Goal: Task Accomplishment & Management: Use online tool/utility

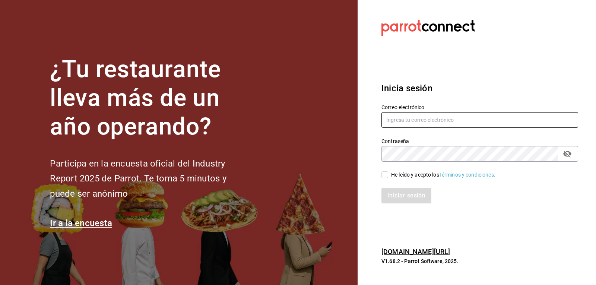
type input "[EMAIL_ADDRESS][DOMAIN_NAME]"
click at [389, 177] on span "He leído y acepto los Términos y condiciones." at bounding box center [441, 175] width 107 height 8
click at [388, 177] on input "He leído y acepto los Términos y condiciones." at bounding box center [384, 174] width 7 height 7
checkbox input "true"
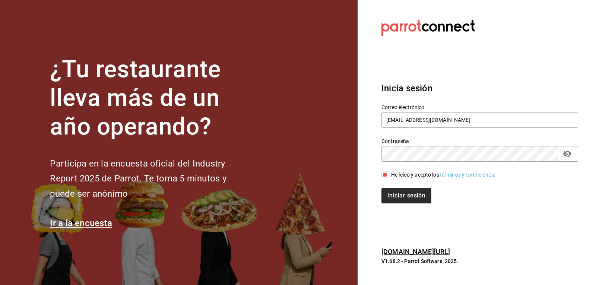
drag, startPoint x: 385, startPoint y: 187, endPoint x: 389, endPoint y: 191, distance: 5.8
click at [387, 189] on div "Iniciar sesión" at bounding box center [476, 191] width 206 height 25
click at [389, 191] on button "Iniciar sesión" at bounding box center [406, 196] width 51 height 16
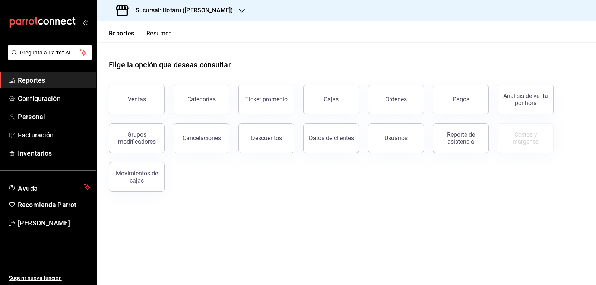
click at [175, 7] on h3 "Sucursal: Hotaru ([PERSON_NAME])" at bounding box center [181, 10] width 103 height 9
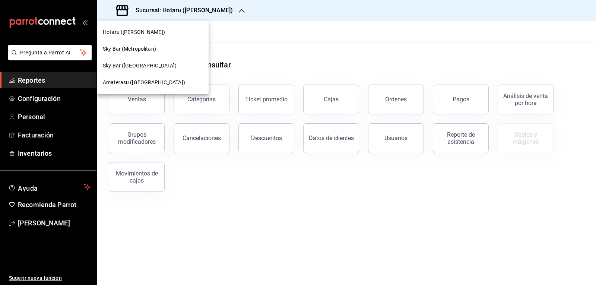
click at [153, 78] on div "Amaterasu ([GEOGRAPHIC_DATA])" at bounding box center [153, 82] width 112 height 17
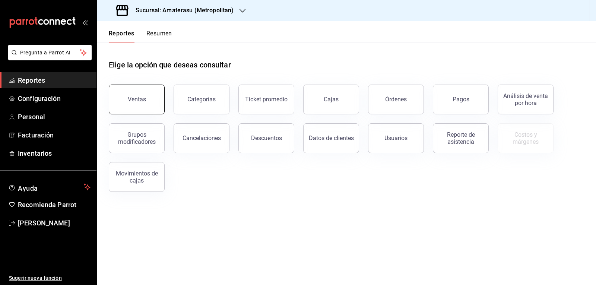
click at [142, 103] on button "Ventas" at bounding box center [137, 100] width 56 height 30
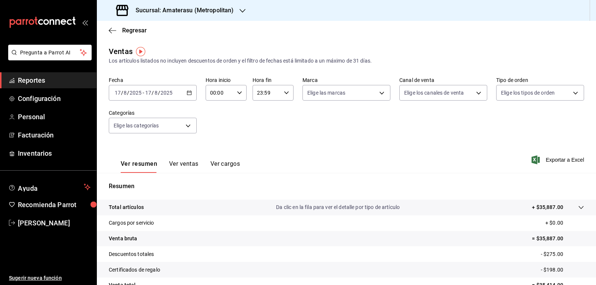
click at [236, 96] on div "00:00 Hora inicio" at bounding box center [226, 93] width 41 height 16
click at [217, 131] on button "05" at bounding box center [215, 126] width 18 height 15
type input "05:00"
click at [305, 112] on div at bounding box center [298, 142] width 596 height 285
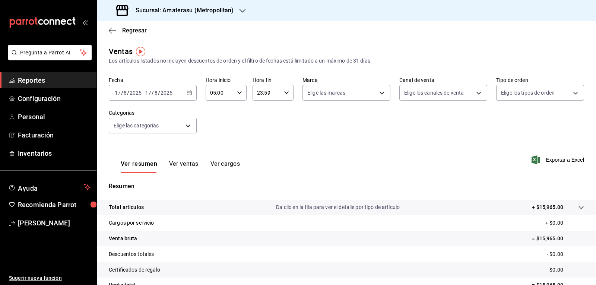
click at [305, 112] on div "Fecha [DATE] [DATE] - [DATE] [DATE] Hora inicio 05:00 Hora inicio Hora fin 23:5…" at bounding box center [346, 110] width 475 height 66
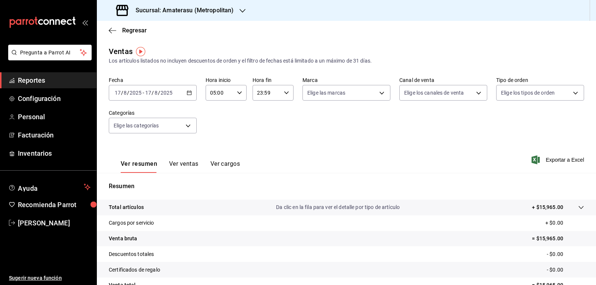
click at [305, 112] on div "Fecha [DATE] [DATE] - [DATE] [DATE] Hora inicio 05:00 Hora inicio Hora fin 23:5…" at bounding box center [346, 110] width 475 height 66
